Goal: Task Accomplishment & Management: Manage account settings

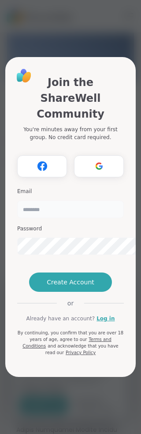
click at [36, 201] on input "email" at bounding box center [70, 210] width 106 height 18
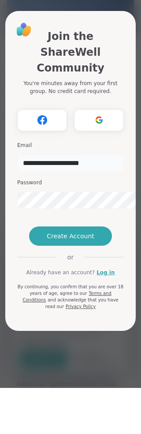
type input "**********"
click at [73, 278] on span "Create Account" at bounding box center [70, 282] width 47 height 9
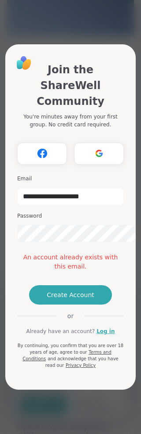
click at [101, 336] on link "Log in" at bounding box center [105, 332] width 18 height 8
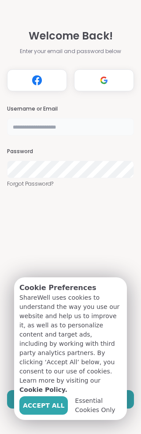
click at [31, 126] on input "text" at bounding box center [70, 127] width 126 height 18
type input "**********"
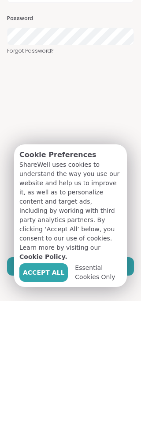
click at [88, 397] on span "Essential Cookies Only" at bounding box center [98, 406] width 47 height 18
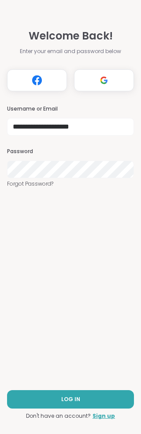
click at [73, 401] on span "LOG IN" at bounding box center [70, 400] width 19 height 8
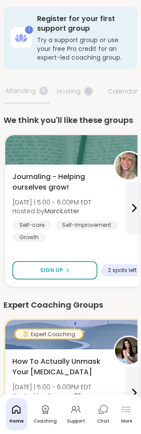
click at [39, 175] on span "Journaling - Helping ourselves grow!" at bounding box center [57, 182] width 91 height 21
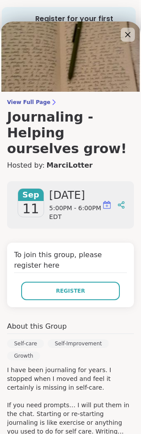
click at [131, 36] on icon at bounding box center [127, 34] width 11 height 11
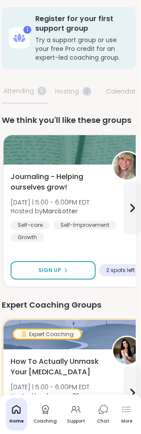
click at [121, 415] on icon at bounding box center [126, 410] width 11 height 11
